Goal: Go to known website: Access a specific website the user already knows

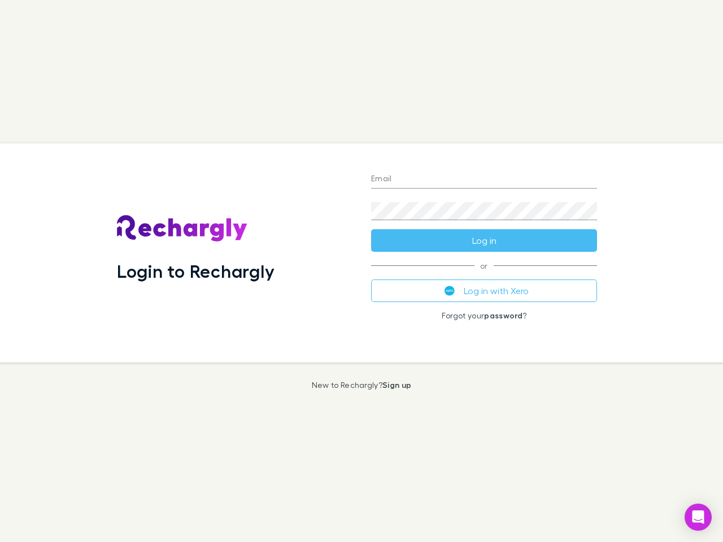
click at [361, 271] on div "Login to Rechargly" at bounding box center [235, 252] width 254 height 219
click at [484, 180] on input "Email" at bounding box center [484, 180] width 226 height 18
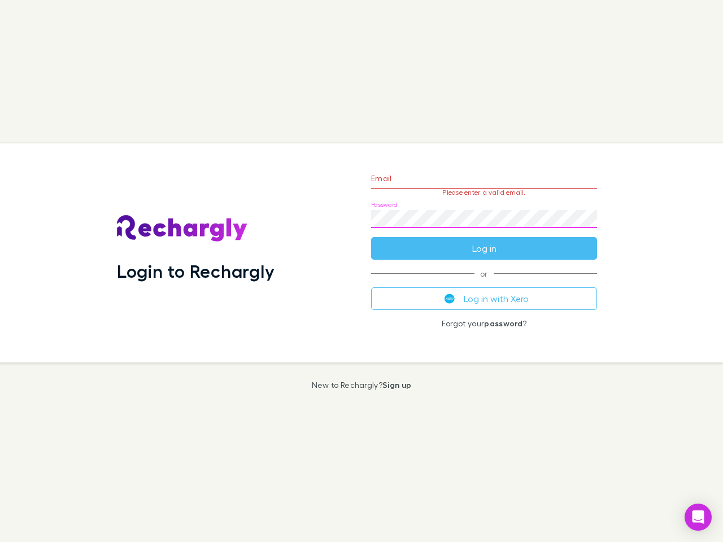
click at [484, 241] on form "Email Please enter a valid email. Password Log in" at bounding box center [484, 211] width 226 height 98
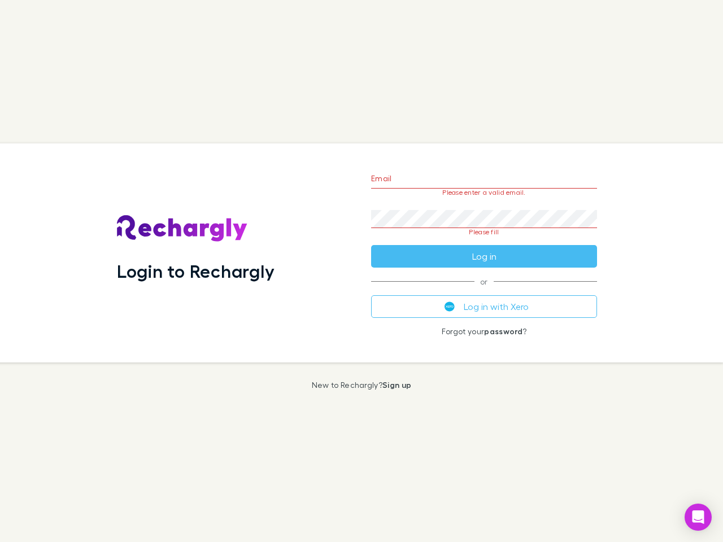
click at [484, 291] on div "Email Please enter a valid email. Password Please fill Log in or Log in with Xe…" at bounding box center [484, 252] width 244 height 219
click at [698, 517] on icon "Open Intercom Messenger" at bounding box center [698, 518] width 12 height 14
